Goal: Check status

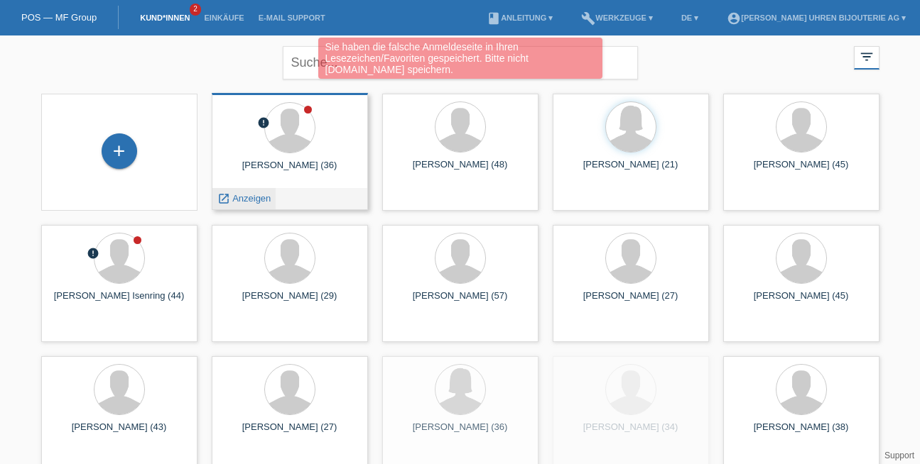
click at [246, 199] on span "Anzeigen" at bounding box center [251, 198] width 38 height 11
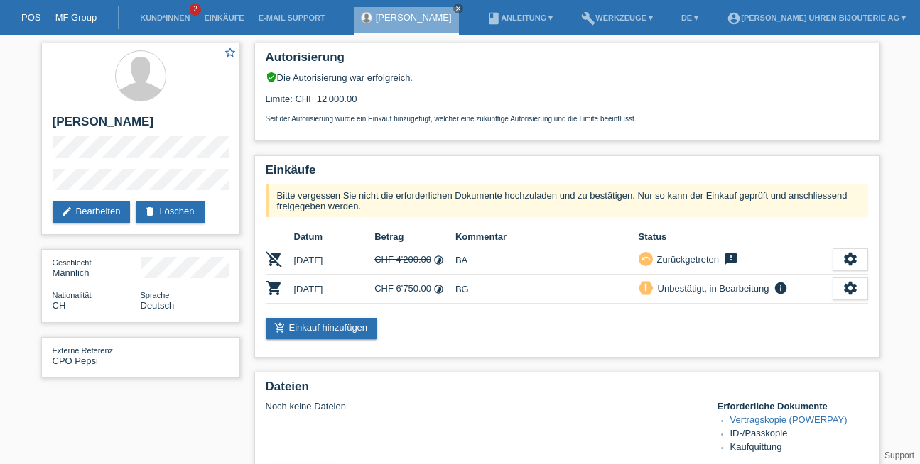
click at [82, 21] on link "POS — MF Group" at bounding box center [58, 17] width 75 height 11
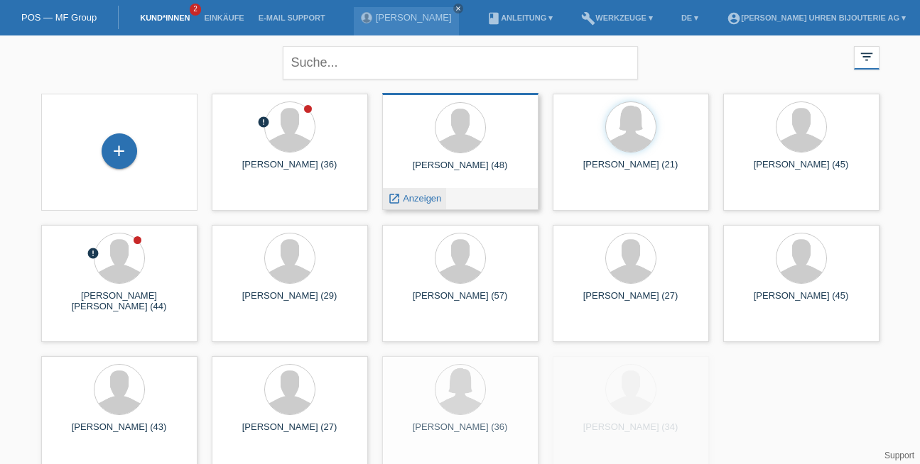
click at [419, 194] on span "Anzeigen" at bounding box center [422, 198] width 38 height 11
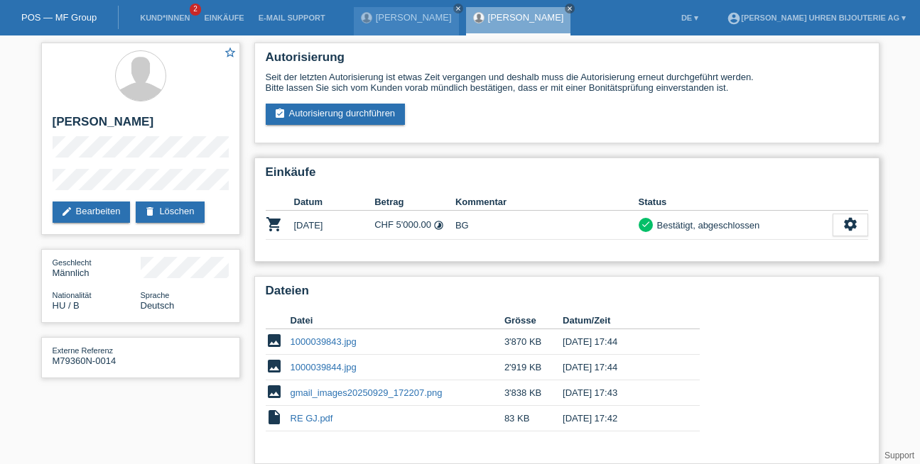
drag, startPoint x: 656, startPoint y: 223, endPoint x: 763, endPoint y: 232, distance: 106.9
click at [763, 232] on div "check Bestätigt, abgeschlossen" at bounding box center [736, 225] width 194 height 15
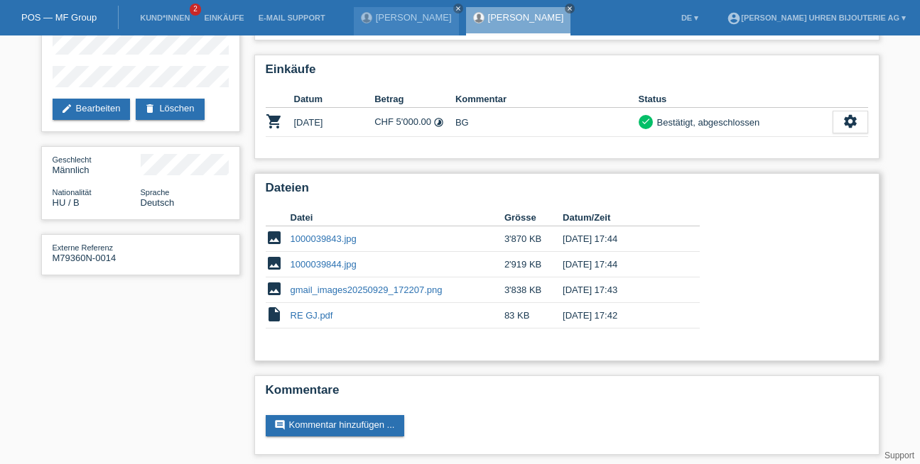
scroll to position [106, 0]
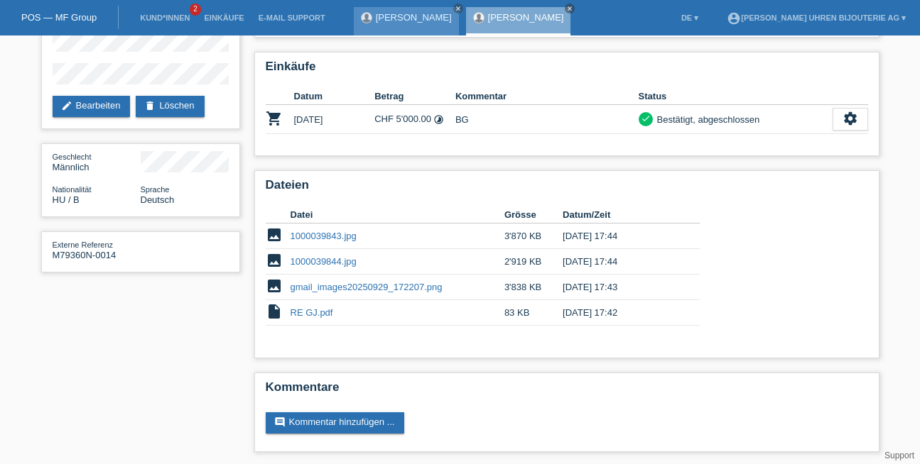
click at [389, 16] on link "[PERSON_NAME]" at bounding box center [414, 17] width 76 height 11
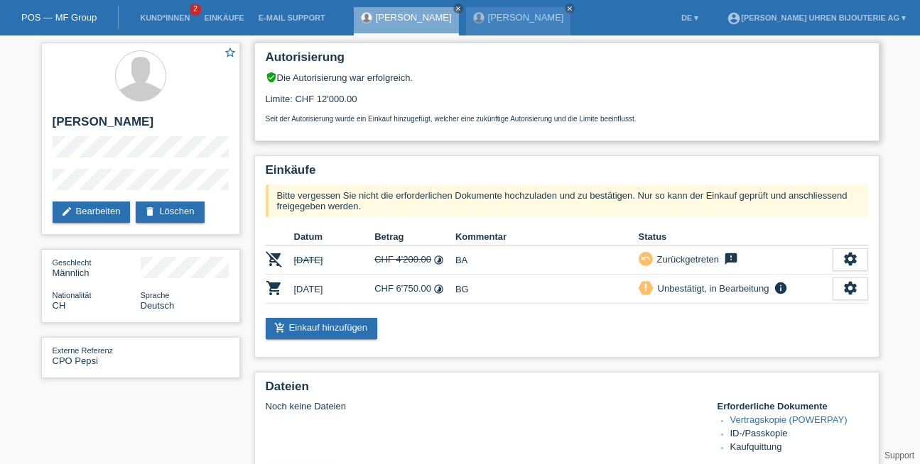
drag, startPoint x: 266, startPoint y: 100, endPoint x: 357, endPoint y: 102, distance: 90.9
click at [357, 102] on div "Autorisierung verified_user Die Autorisierung war erfolgreich. Limite: CHF 12'0…" at bounding box center [566, 92] width 625 height 99
drag, startPoint x: 388, startPoint y: 282, endPoint x: 456, endPoint y: 281, distance: 68.2
click at [456, 281] on tr "shopping_cart [DATE] CHF 6'750.00 timelapse BG priority_high info" at bounding box center [567, 289] width 602 height 29
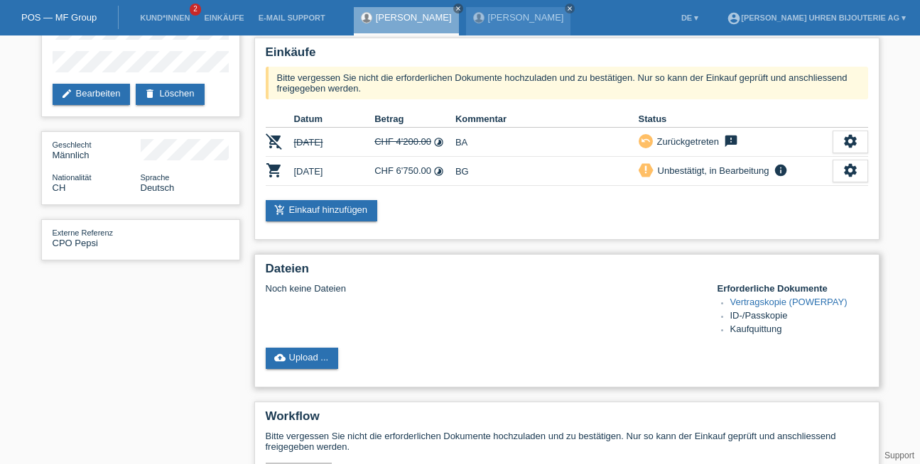
scroll to position [118, 0]
click at [299, 350] on link "cloud_upload Upload ..." at bounding box center [302, 358] width 73 height 21
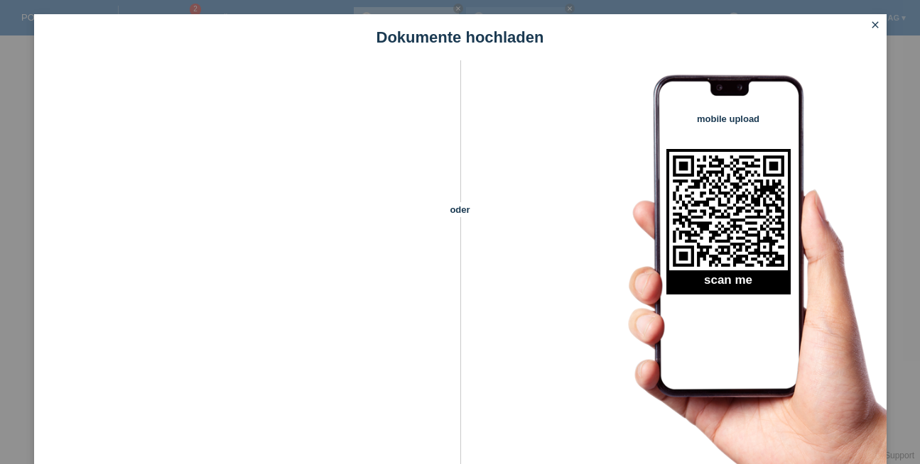
click at [871, 23] on icon "close" at bounding box center [874, 24] width 11 height 11
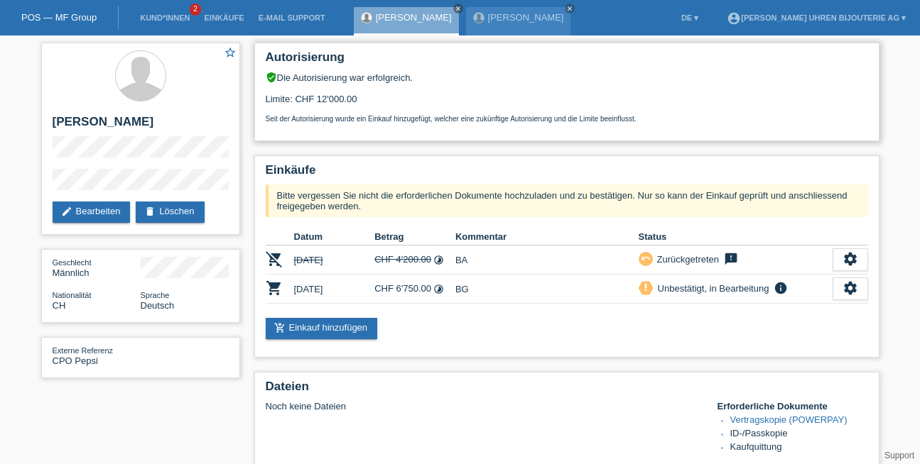
drag, startPoint x: 312, startPoint y: 94, endPoint x: 359, endPoint y: 97, distance: 46.9
click at [359, 97] on div "Limite: CHF 12'000.00 Seit der Autorisierung wurde ein Einkauf hinzugefügt, wel…" at bounding box center [567, 103] width 602 height 40
drag, startPoint x: 668, startPoint y: 287, endPoint x: 751, endPoint y: 301, distance: 85.0
click at [751, 301] on td "priority_high Unbestätigt, in Bearbeitung info Bitte vergessen Sie nicht die er…" at bounding box center [736, 289] width 194 height 29
drag, startPoint x: 385, startPoint y: 290, endPoint x: 445, endPoint y: 276, distance: 62.2
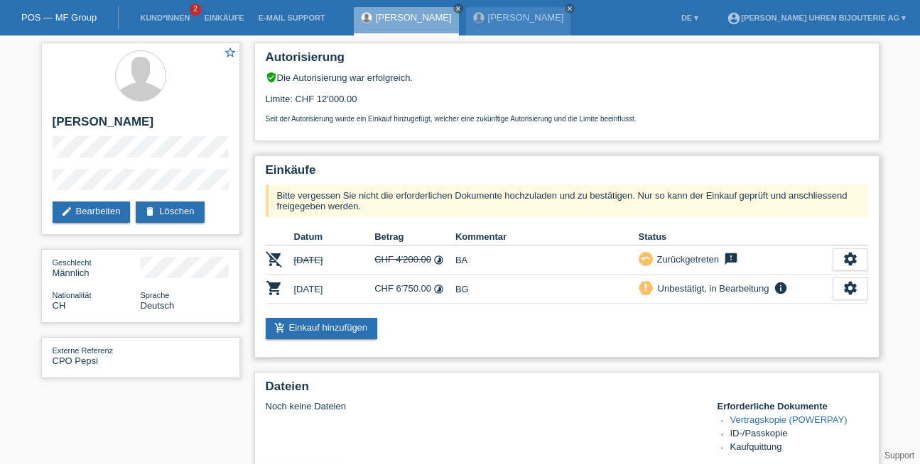
click at [445, 276] on td "CHF 6'750.00 timelapse" at bounding box center [414, 289] width 81 height 29
